Goal: Find specific page/section: Find specific page/section

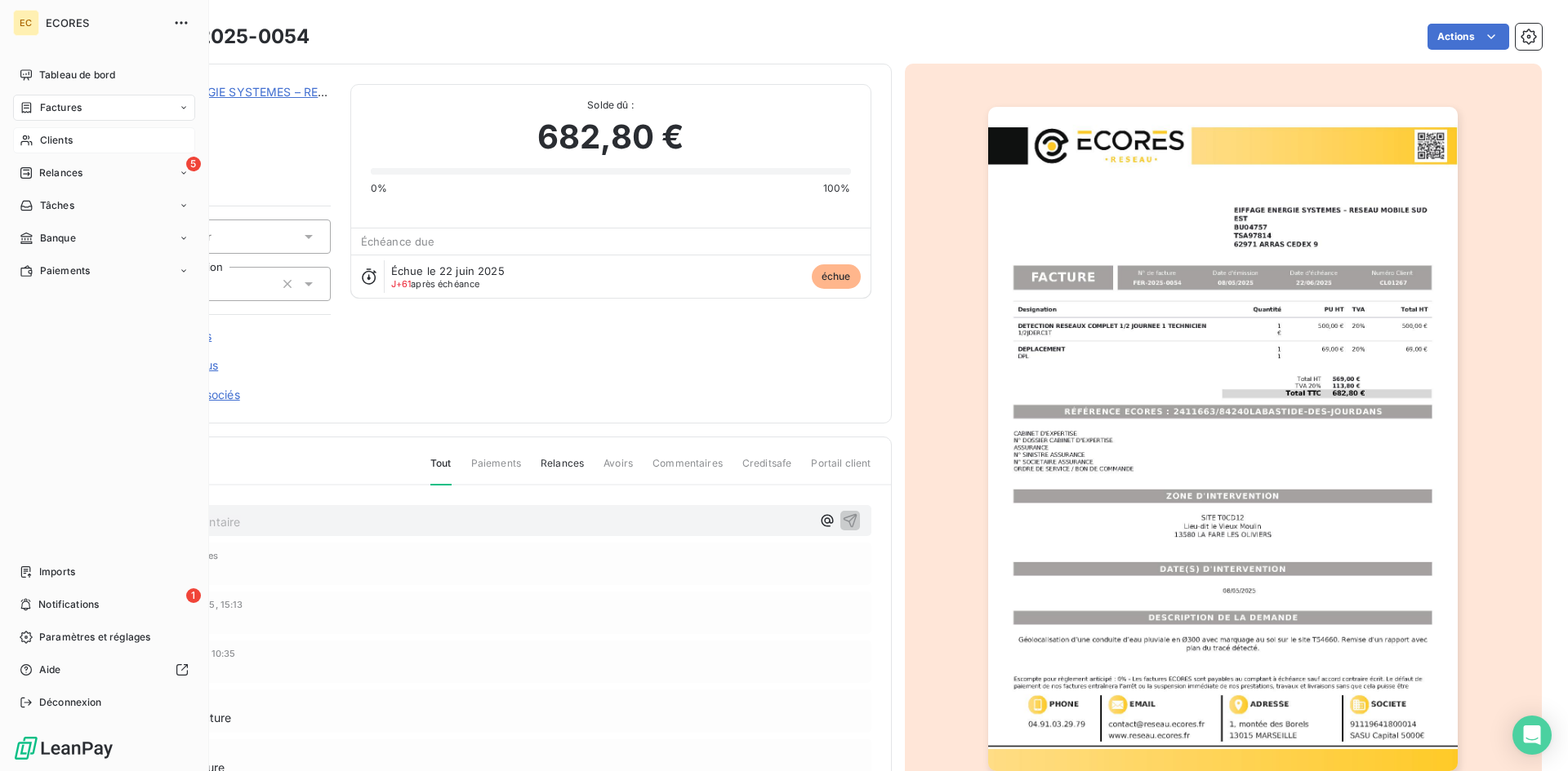
click at [72, 136] on span "Clients" at bounding box center [56, 140] width 32 height 15
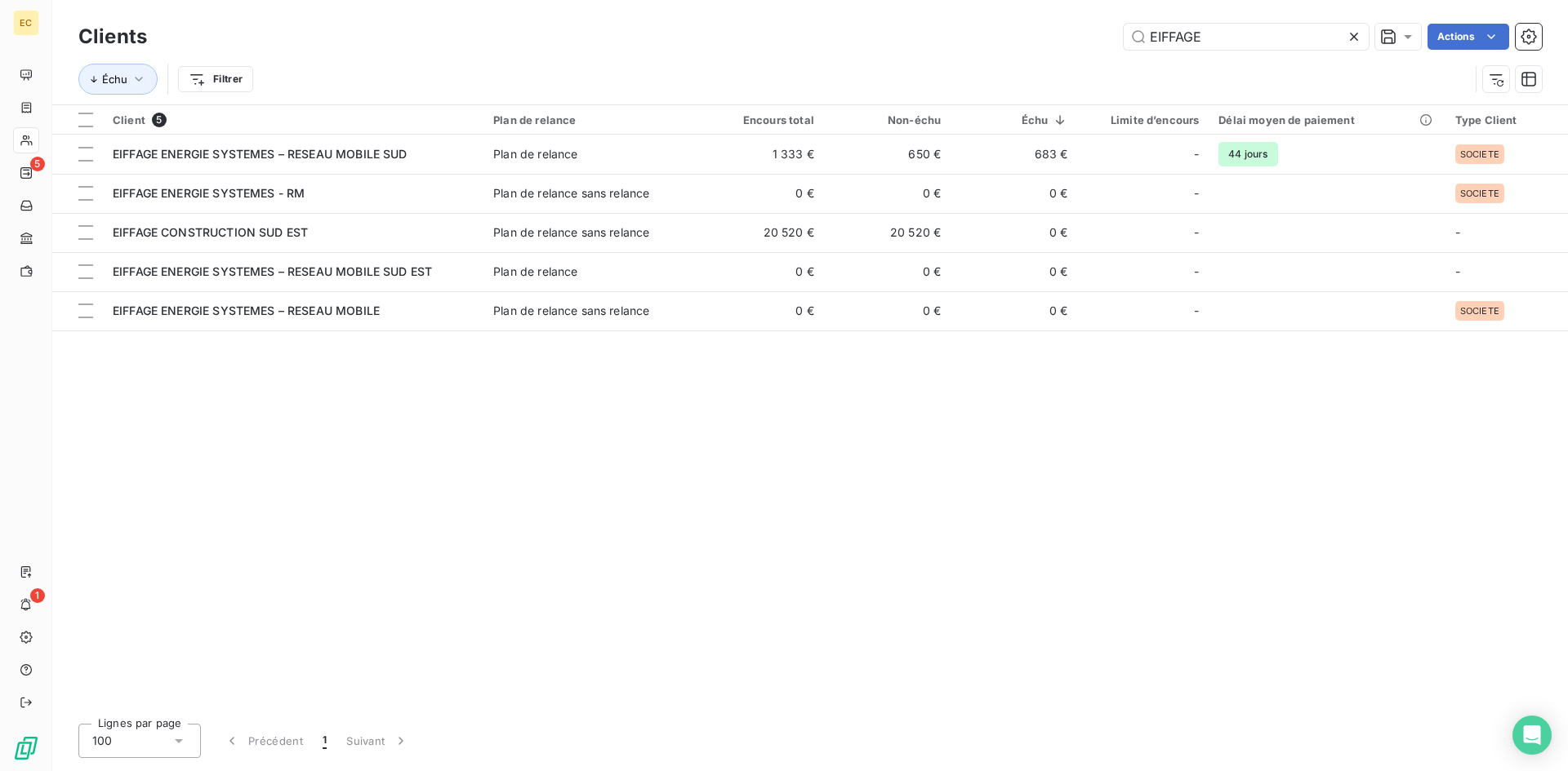
drag, startPoint x: 1222, startPoint y: 35, endPoint x: 1114, endPoint y: 42, distance: 108.2
click at [1114, 42] on div "EIFFAGE Actions" at bounding box center [854, 37] width 1375 height 26
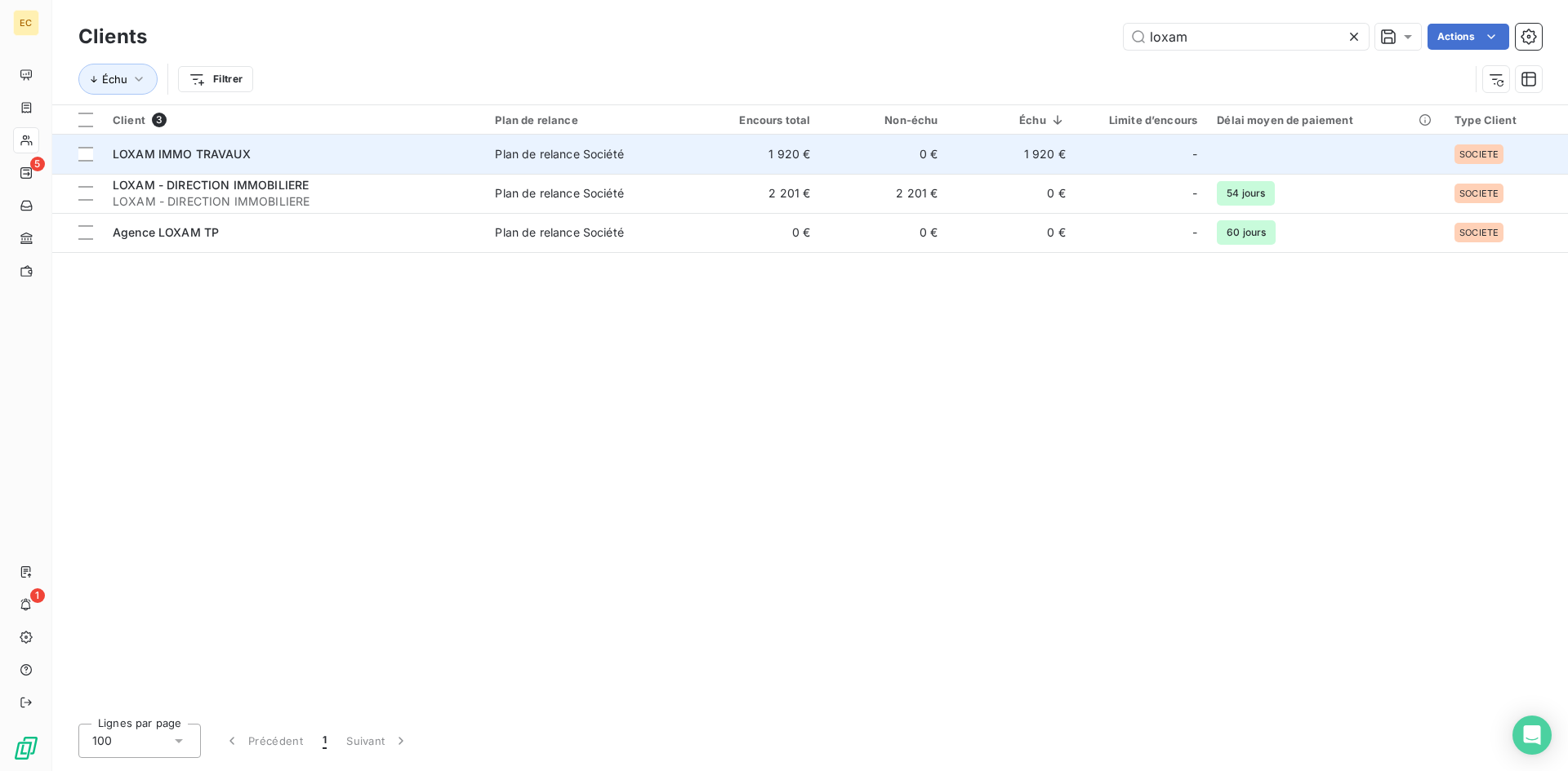
type input "loxam"
click at [276, 164] on td "LOXAM IMMO TRAVAUX" at bounding box center [294, 154] width 383 height 39
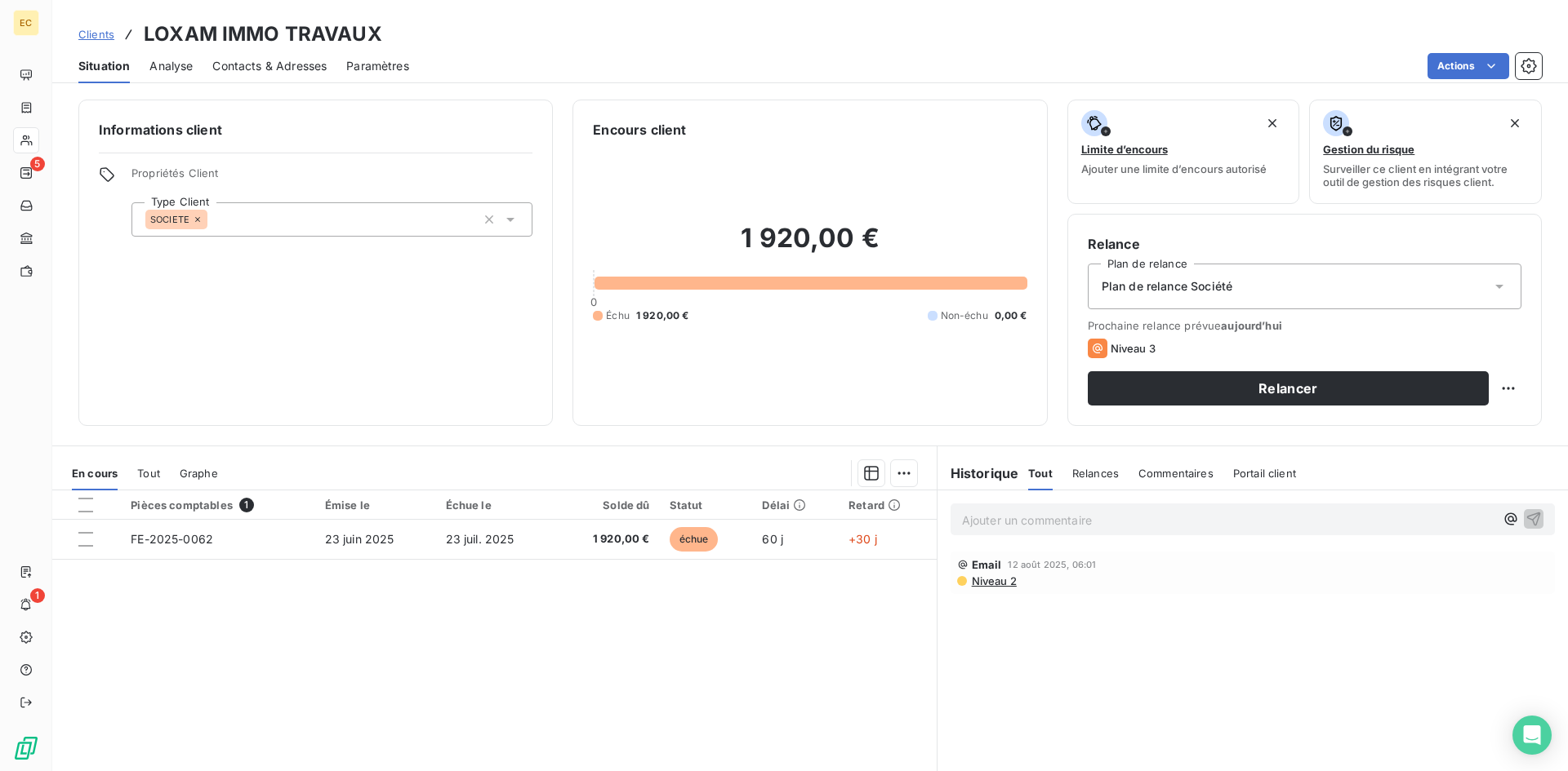
click at [276, 56] on div "Contacts & Adresses" at bounding box center [269, 65] width 114 height 34
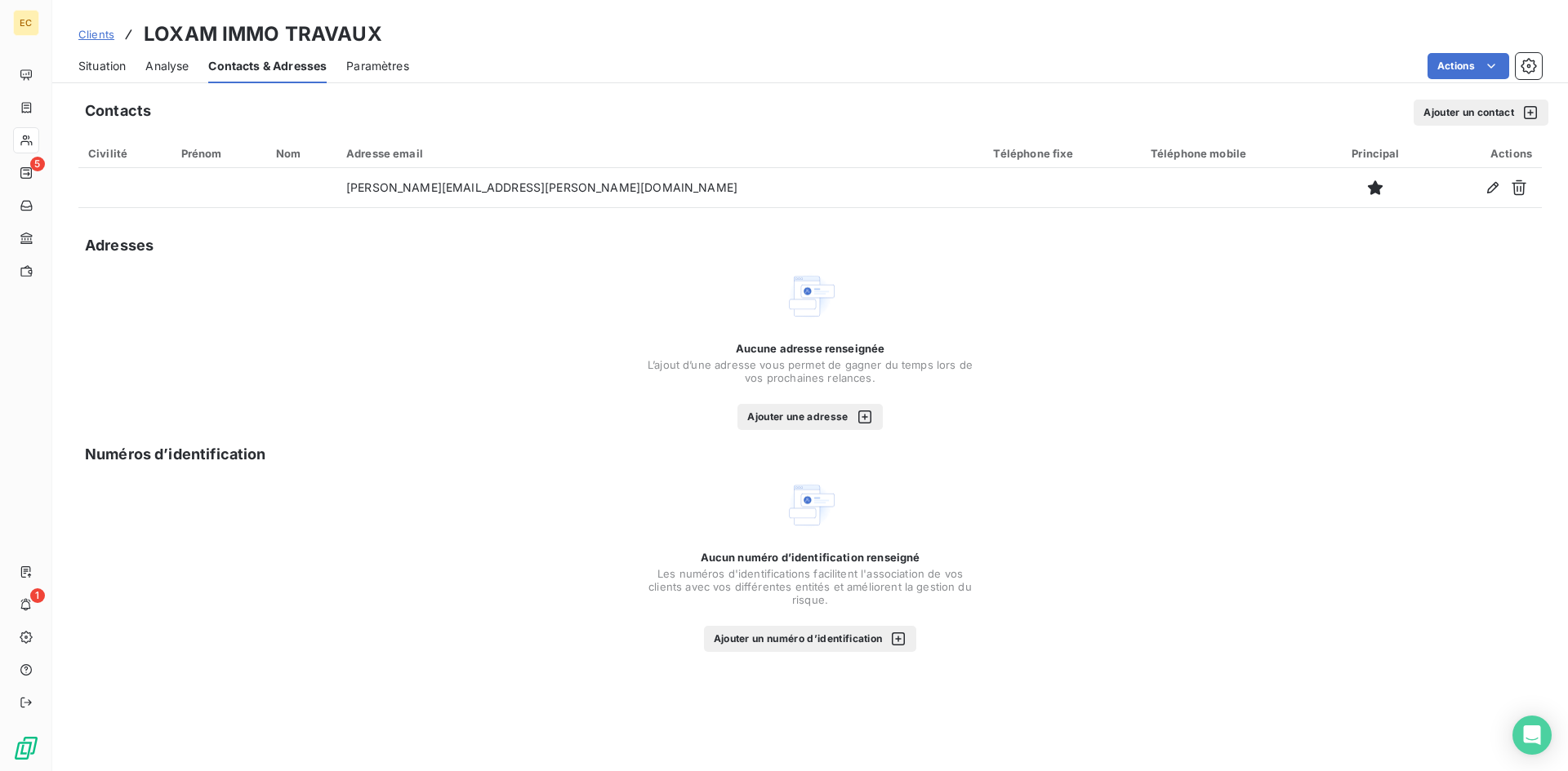
click at [107, 64] on span "Situation" at bounding box center [102, 66] width 47 height 17
